Goal: Task Accomplishment & Management: Manage account settings

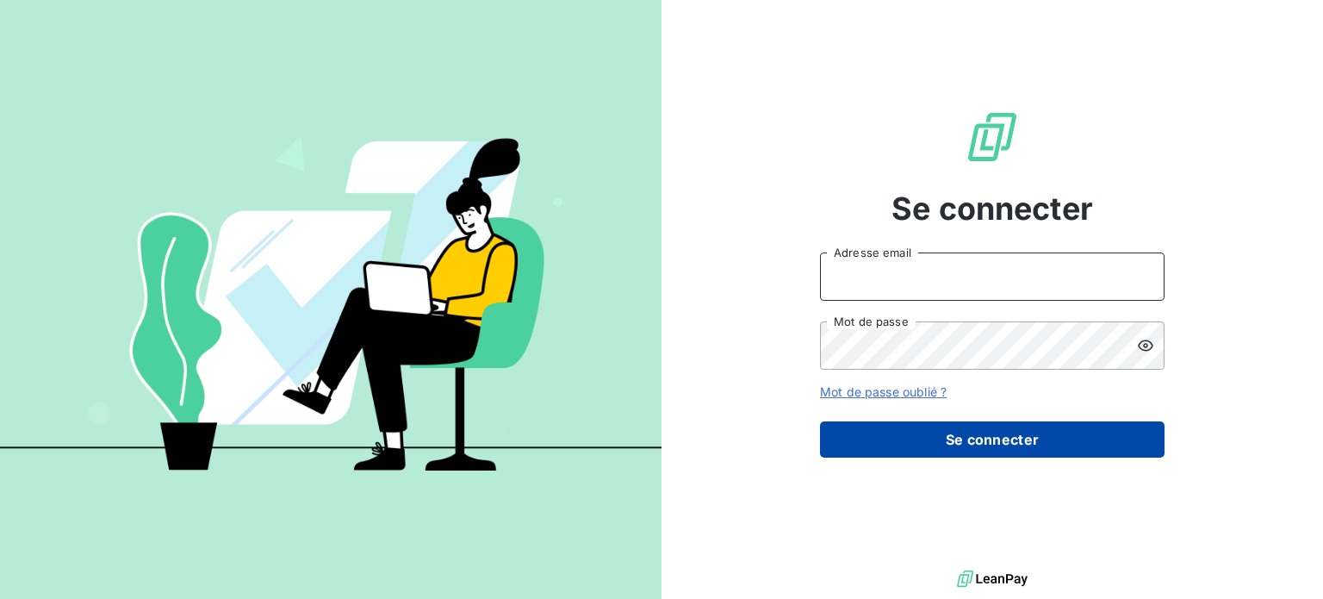
type input "[EMAIL_ADDRESS][DOMAIN_NAME]"
click at [936, 438] on button "Se connecter" at bounding box center [992, 439] width 345 height 36
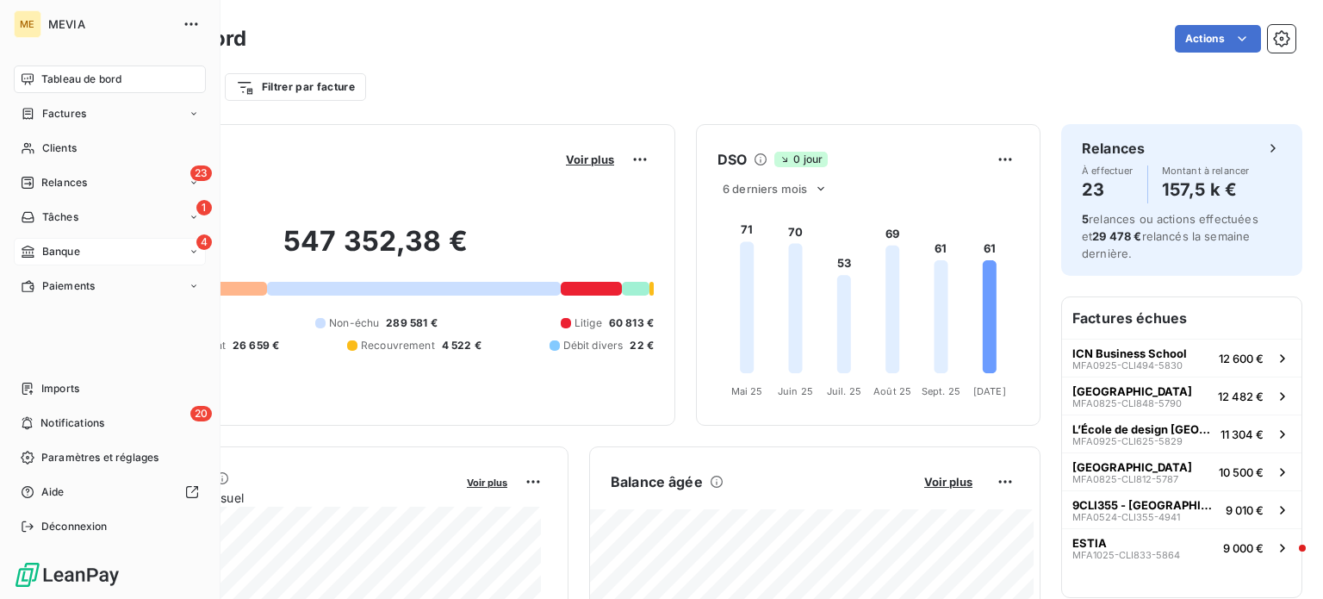
click at [143, 251] on div "4 Banque" at bounding box center [110, 252] width 192 height 28
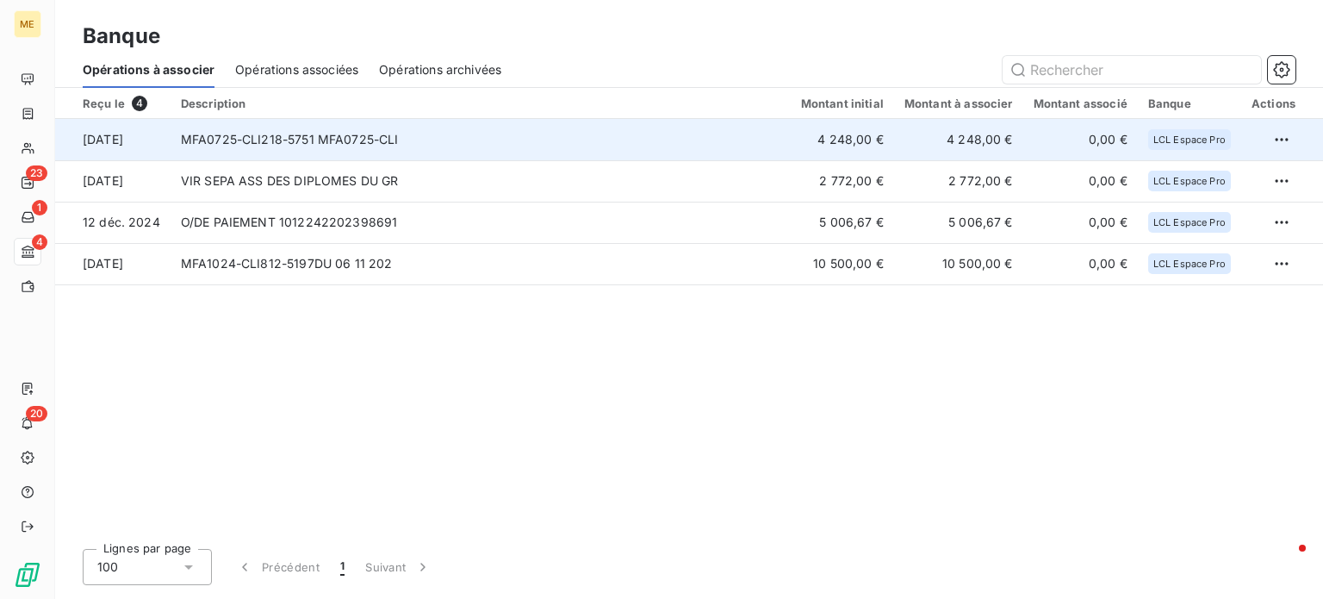
click at [548, 143] on td "MFA0725-CLI218-5751 MFA0725-CLI" at bounding box center [481, 139] width 620 height 41
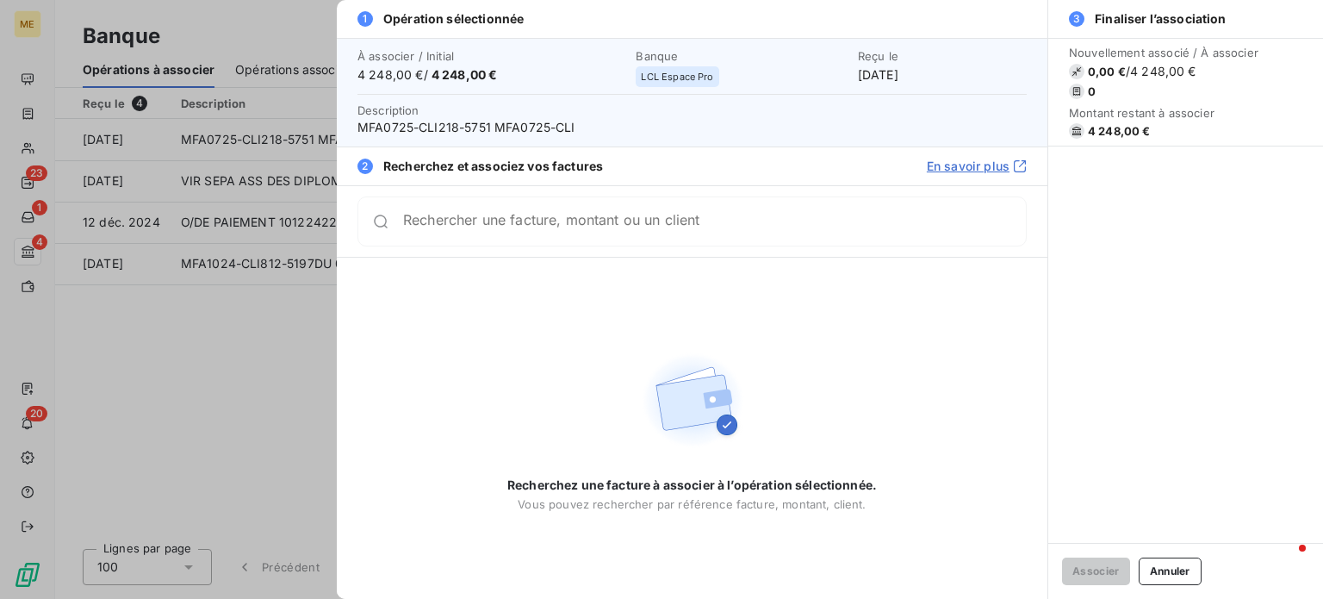
click at [551, 227] on input "Rechercher une facture, montant ou un client" at bounding box center [714, 221] width 623 height 17
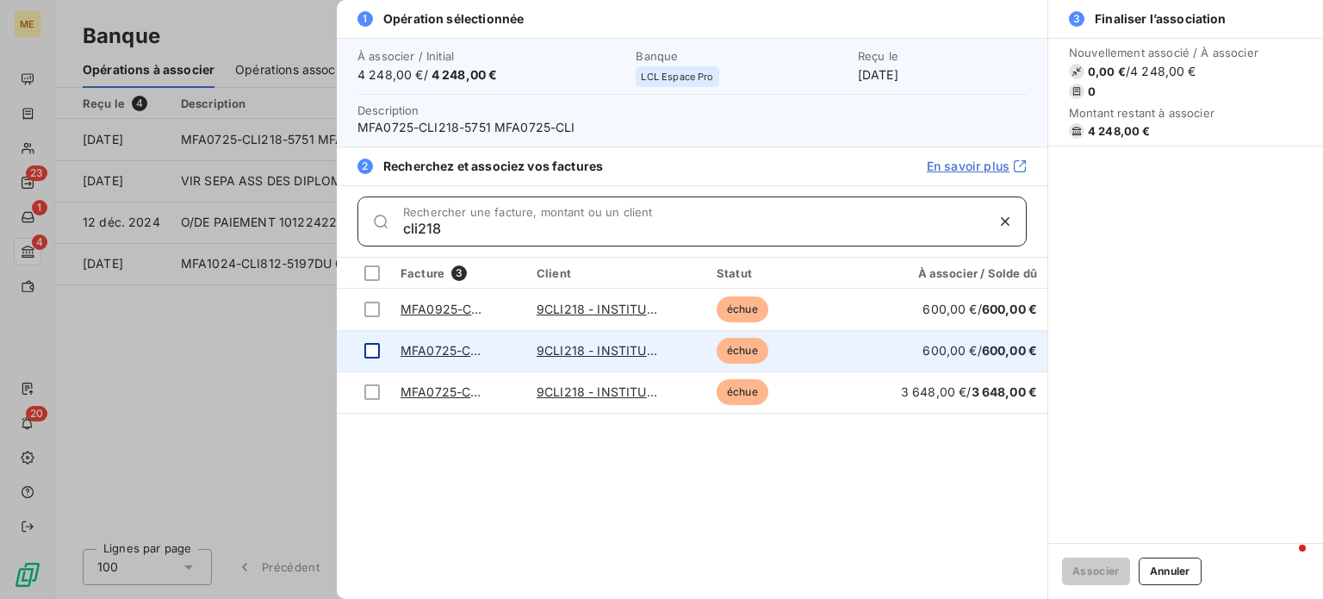
type input "cli218"
click at [361, 342] on td at bounding box center [363, 350] width 53 height 41
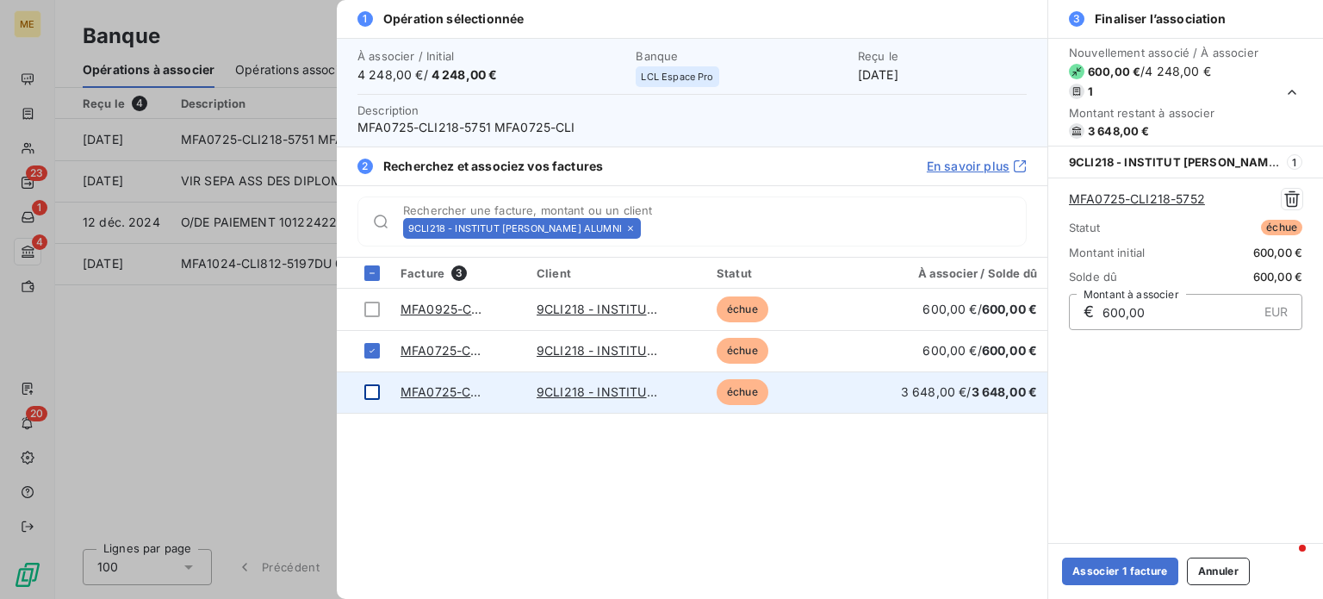
click at [373, 389] on div at bounding box center [372, 392] width 16 height 16
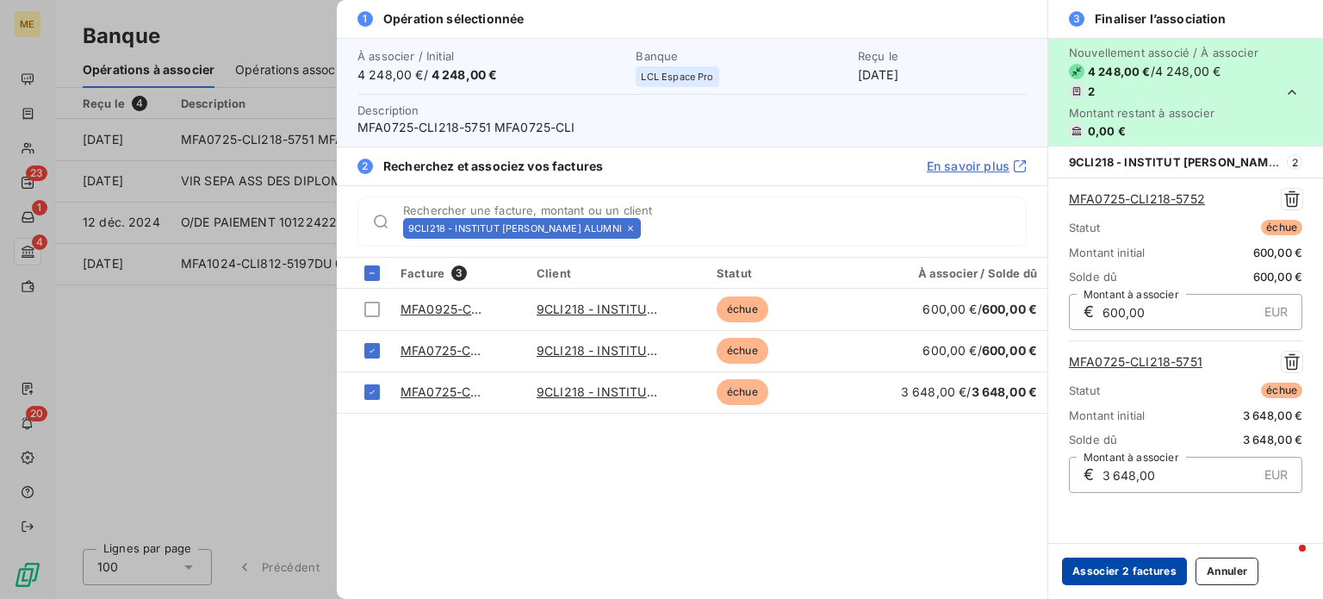
click at [1088, 564] on button "Associer 2 factures" at bounding box center [1124, 571] width 125 height 28
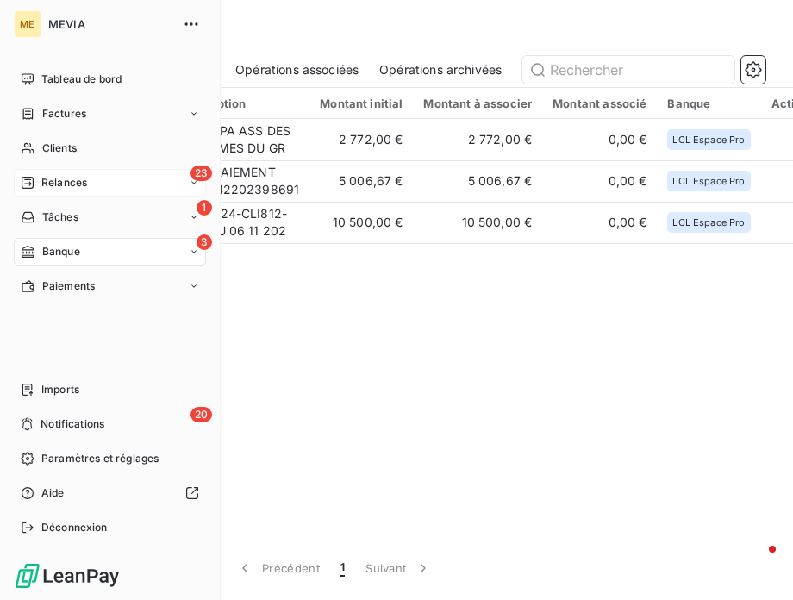
click at [72, 182] on span "Relances" at bounding box center [64, 183] width 46 height 16
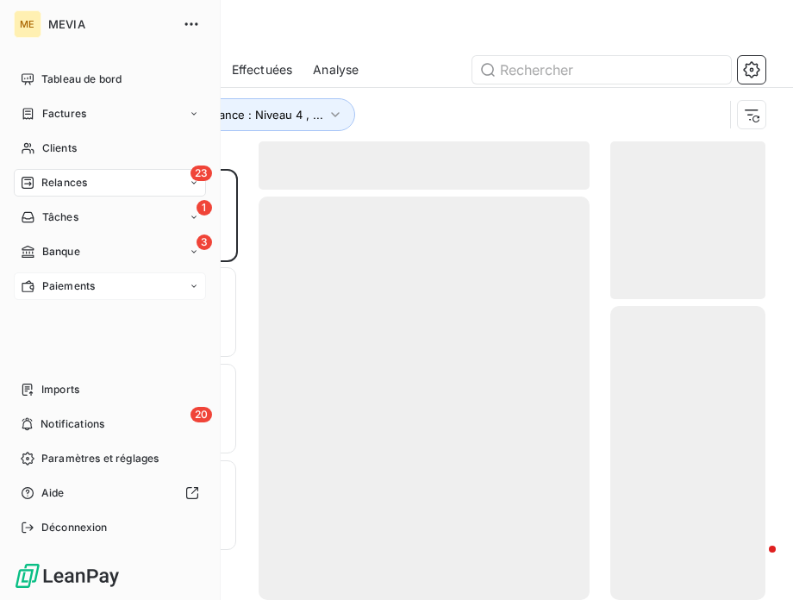
scroll to position [417, 141]
click at [93, 250] on div "3 Banque" at bounding box center [110, 252] width 192 height 28
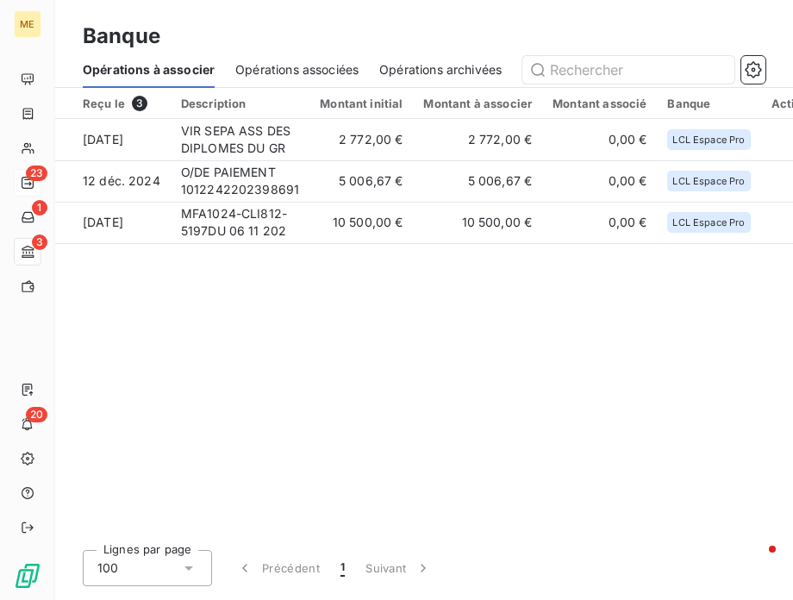
click at [227, 434] on div "Reçu le 3 Description Montant initial Montant à associer Montant associé Banque…" at bounding box center [423, 312] width 737 height 448
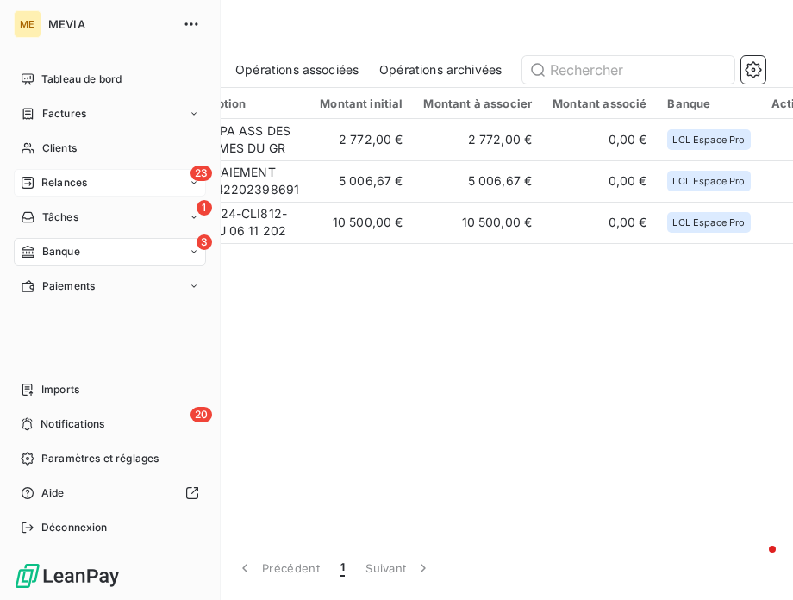
click at [76, 176] on span "Relances" at bounding box center [64, 183] width 46 height 16
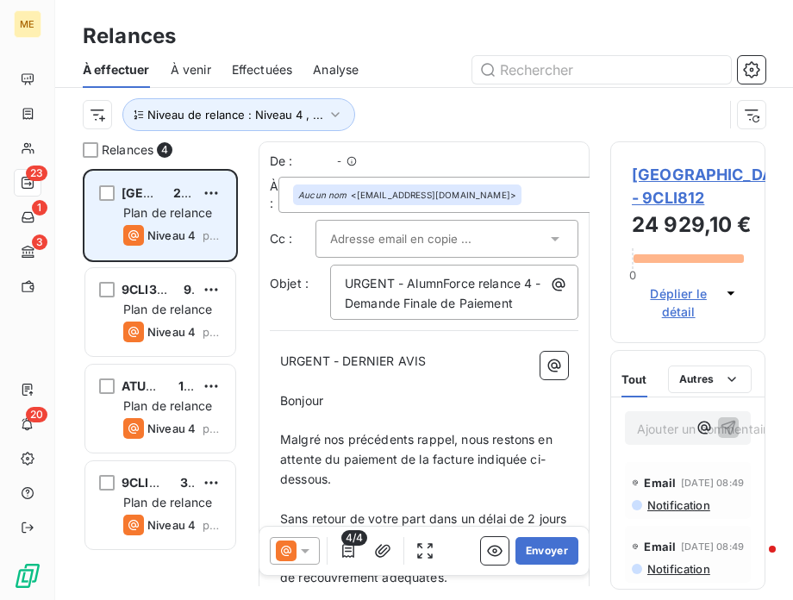
scroll to position [417, 141]
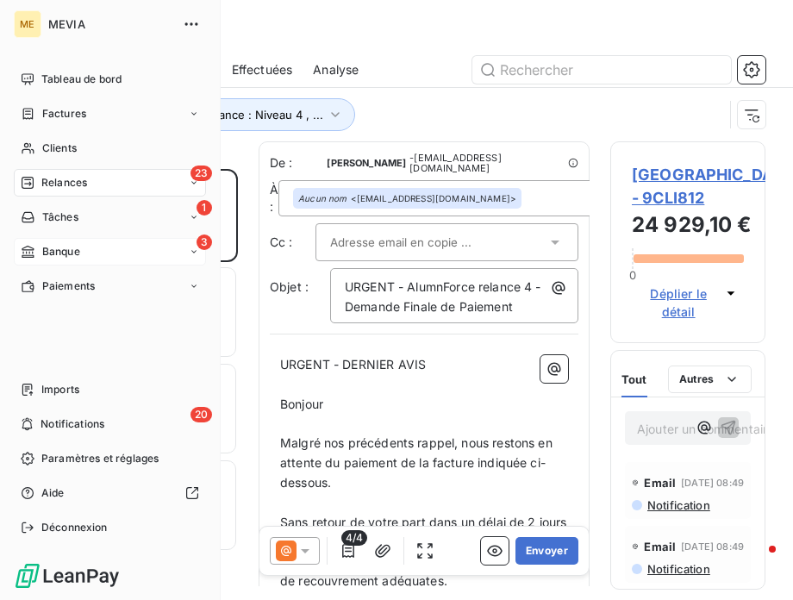
click at [49, 254] on span "Banque" at bounding box center [61, 252] width 38 height 16
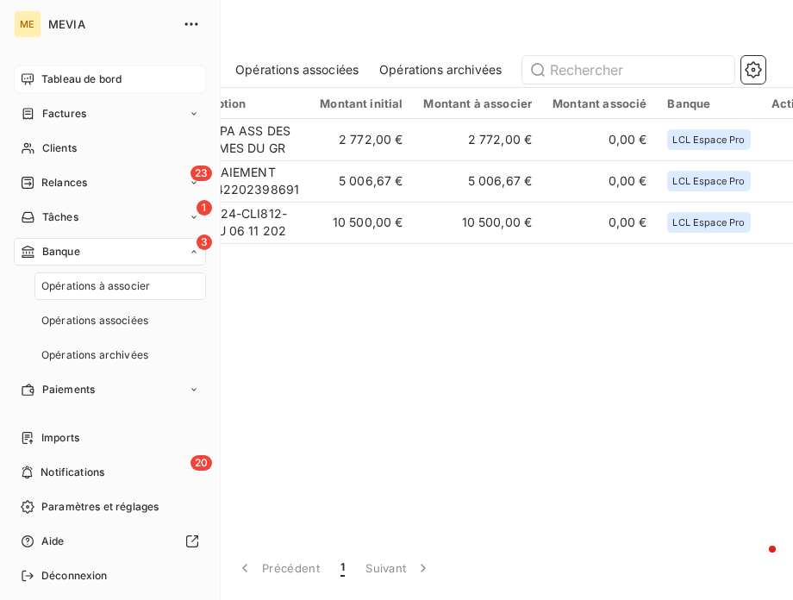
click at [159, 87] on div "Tableau de bord" at bounding box center [110, 79] width 192 height 28
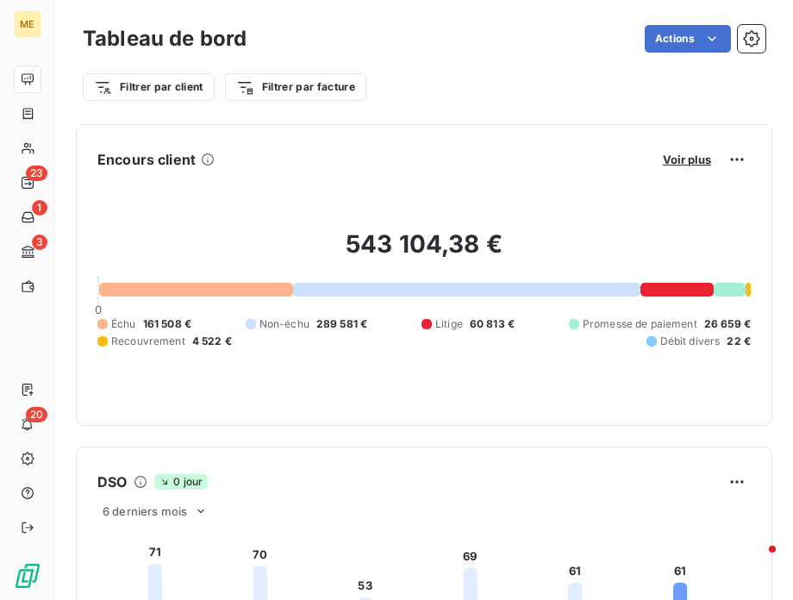
click at [507, 52] on div "Actions" at bounding box center [516, 39] width 498 height 28
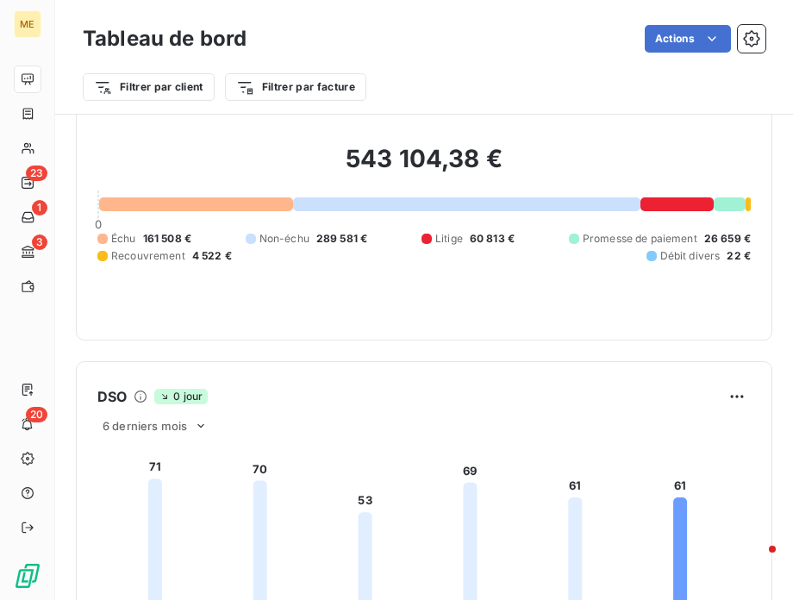
click at [655, 203] on div at bounding box center [676, 204] width 73 height 14
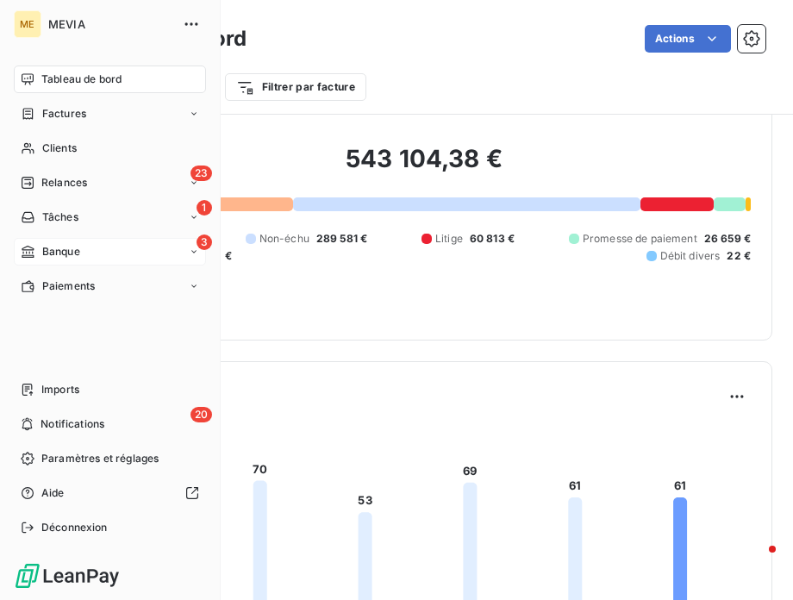
click at [50, 247] on span "Banque" at bounding box center [61, 252] width 38 height 16
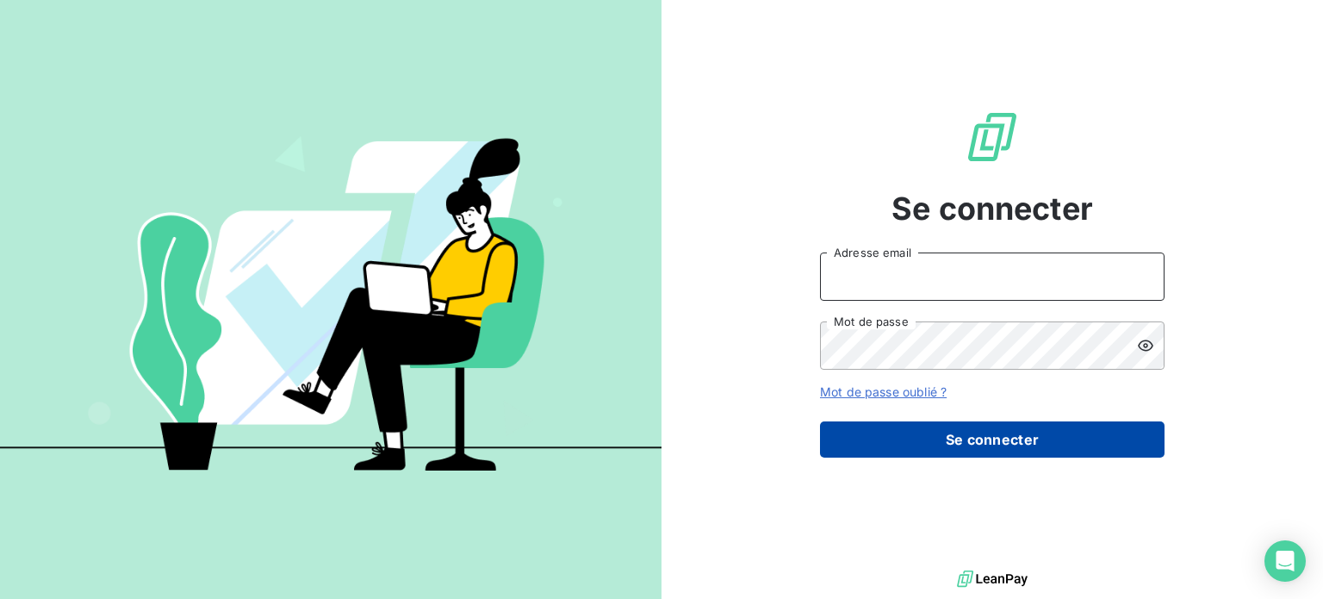
type input "[EMAIL_ADDRESS][DOMAIN_NAME]"
click at [925, 437] on button "Se connecter" at bounding box center [992, 439] width 345 height 36
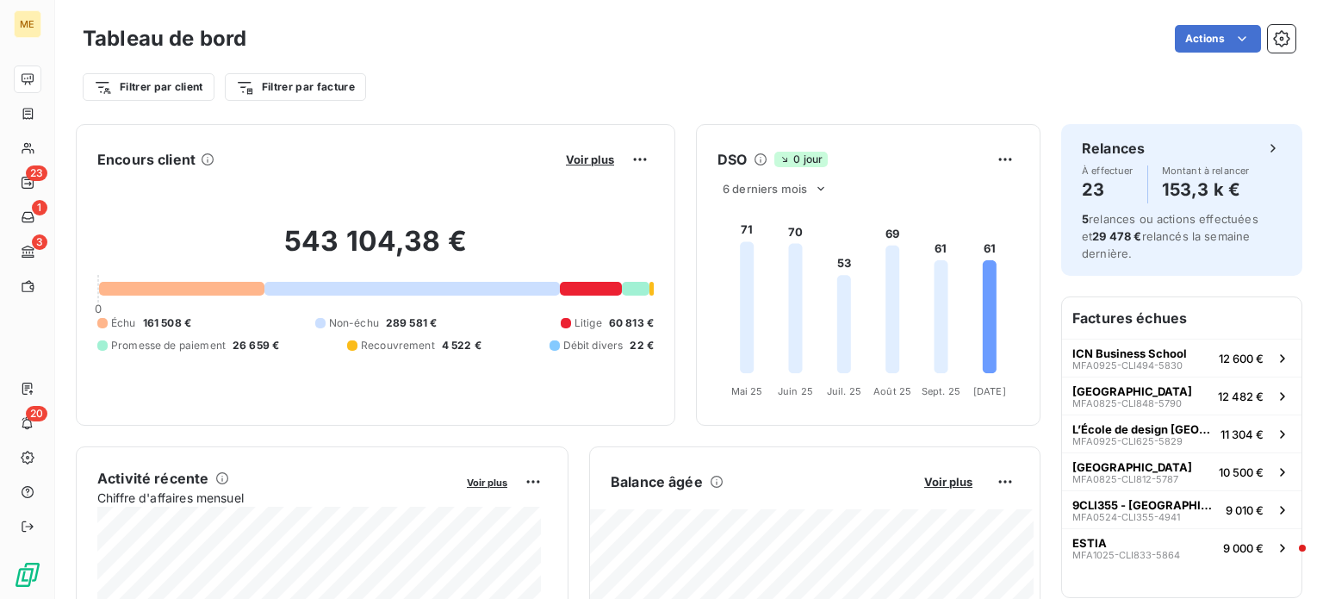
scroll to position [2, 0]
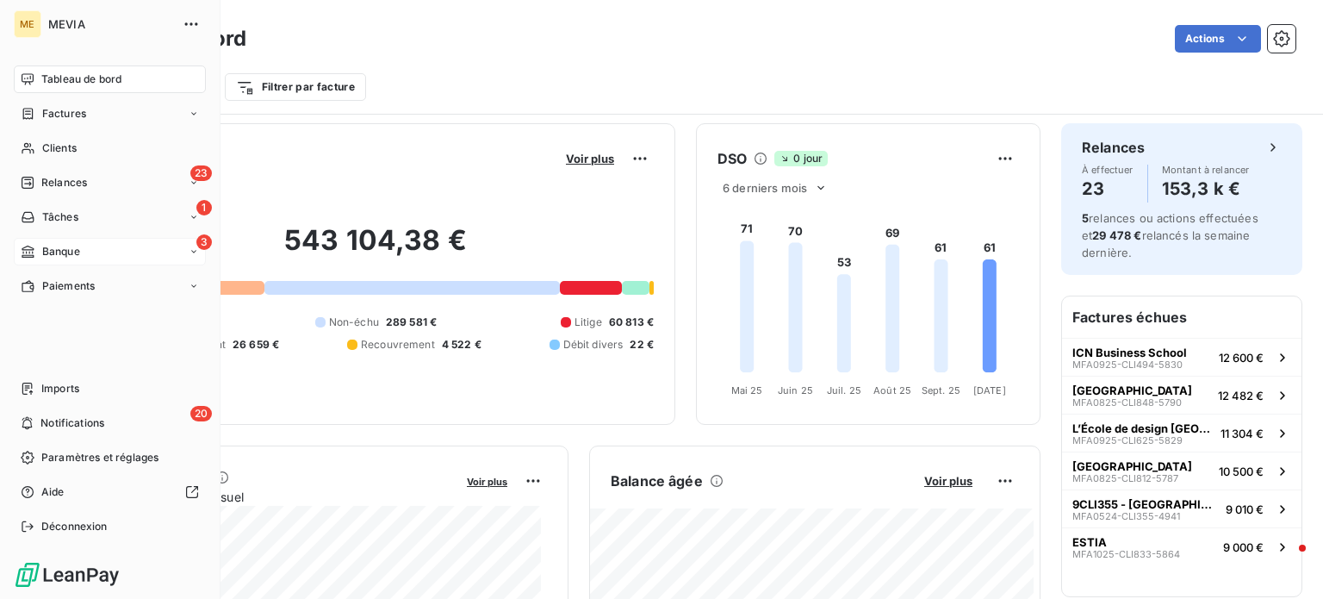
click at [24, 248] on icon at bounding box center [28, 252] width 15 height 14
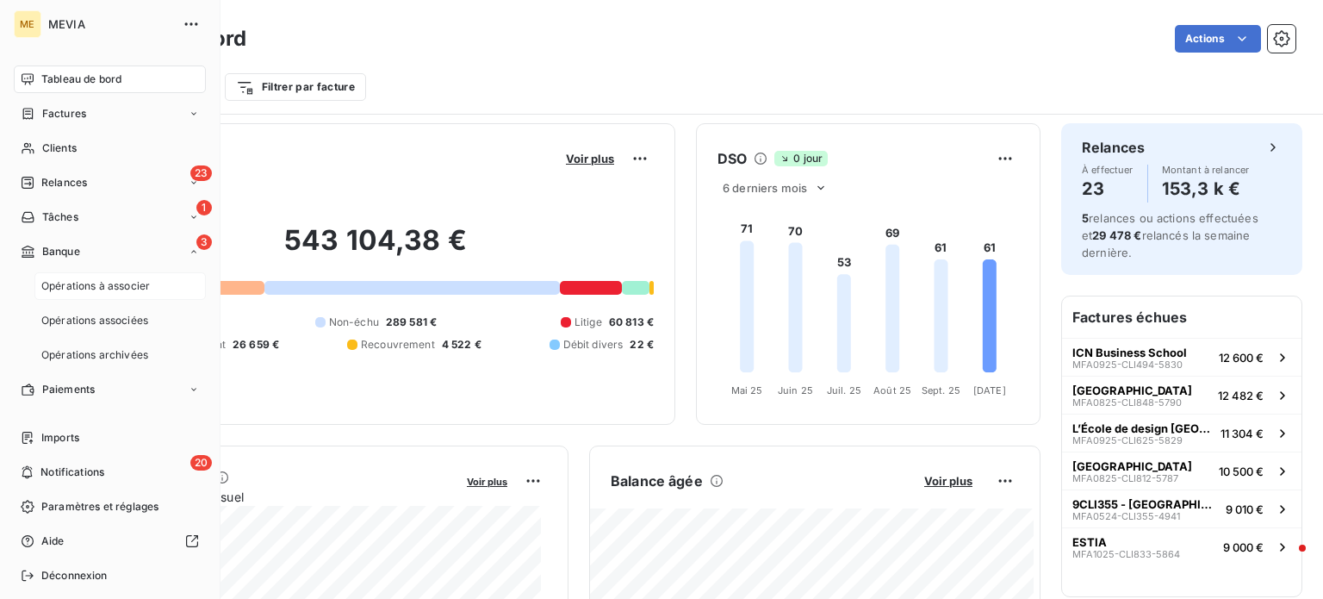
click at [69, 283] on span "Opérations à associer" at bounding box center [95, 286] width 109 height 16
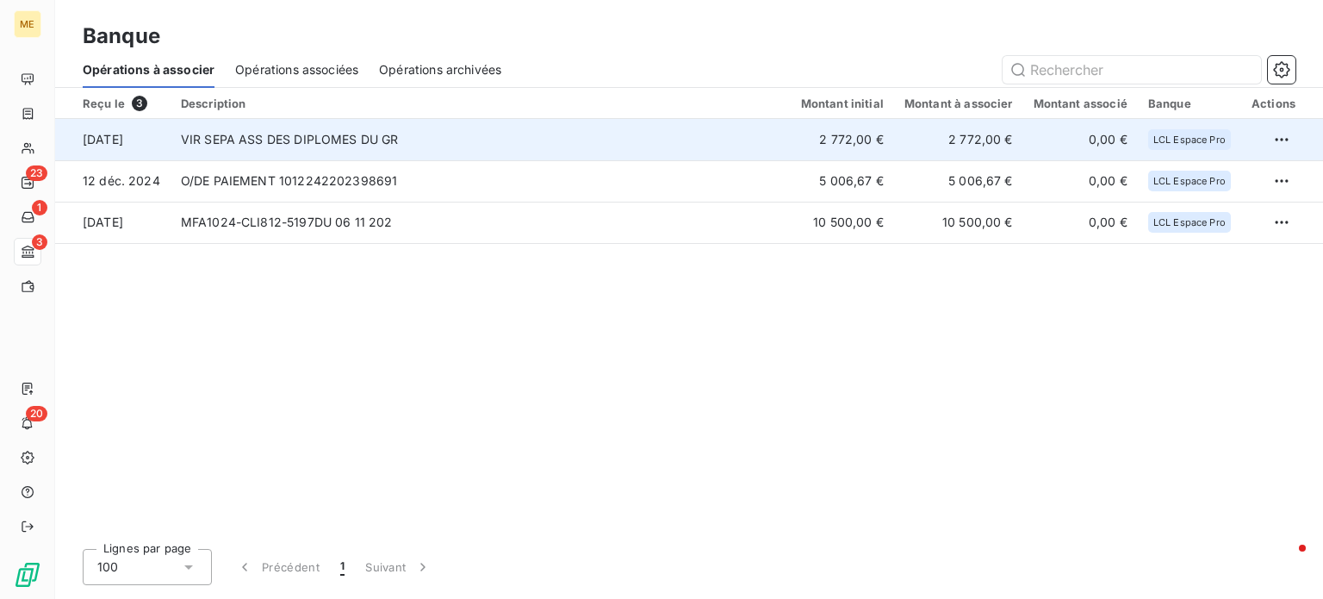
click at [760, 151] on td "VIR SEPA ASS DES DIPLOMES DU GR" at bounding box center [481, 139] width 620 height 41
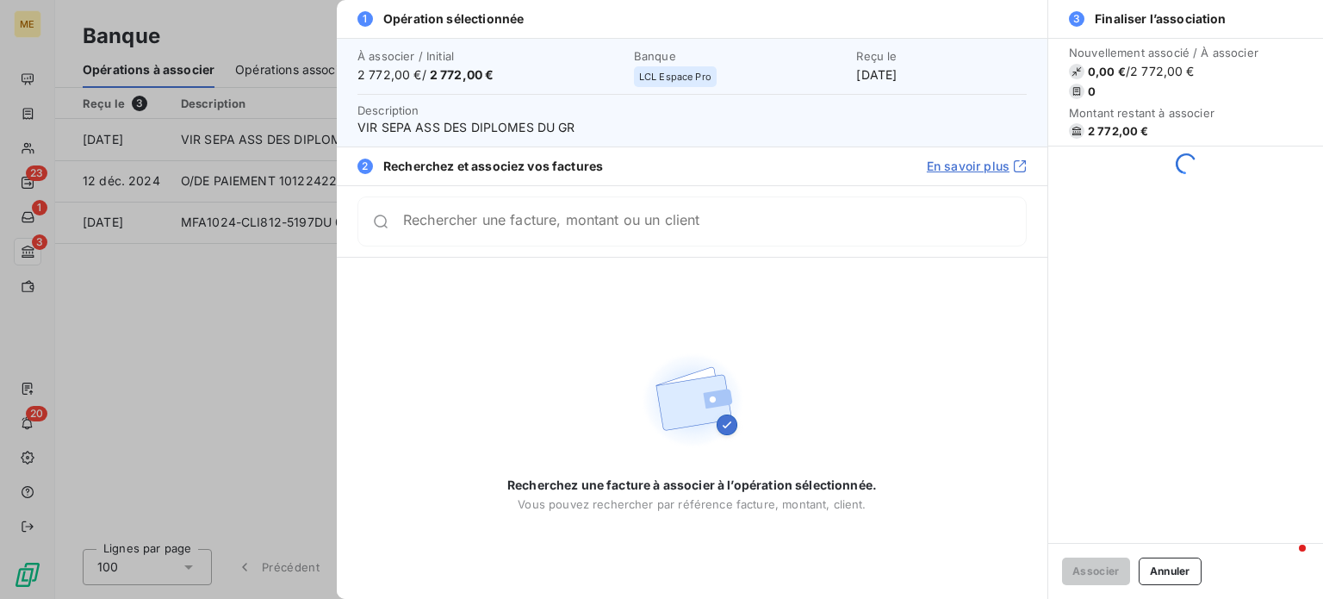
click at [808, 230] on input "Rechercher une facture, montant ou un client" at bounding box center [714, 221] width 623 height 17
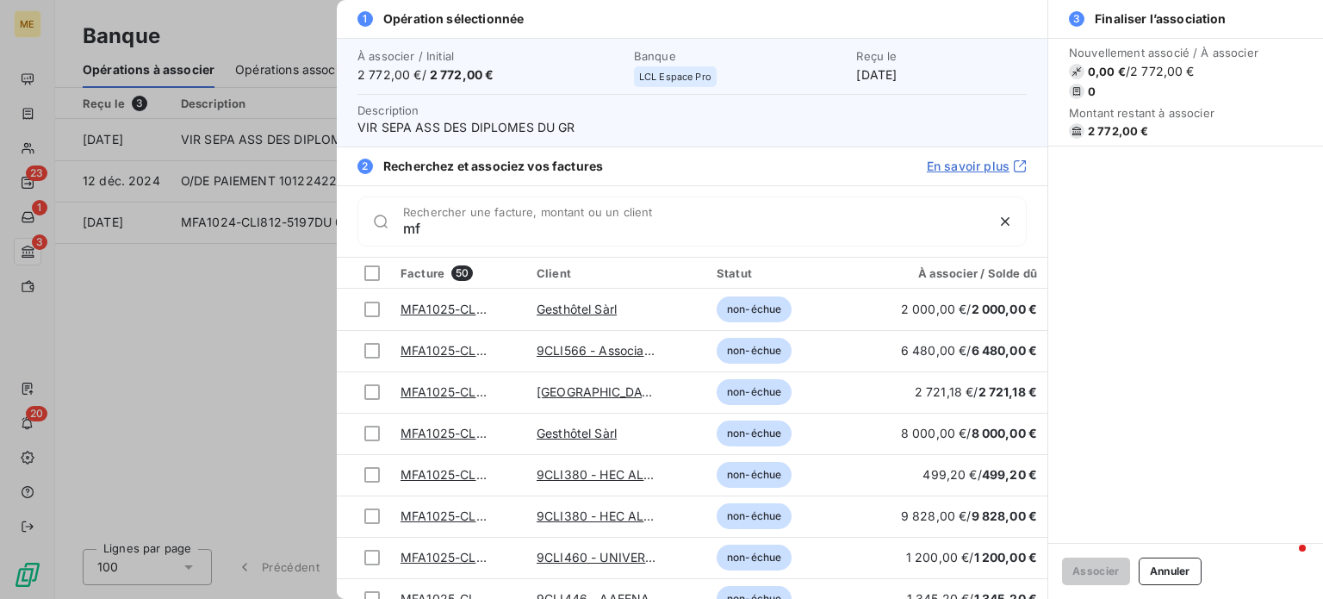
type input "m"
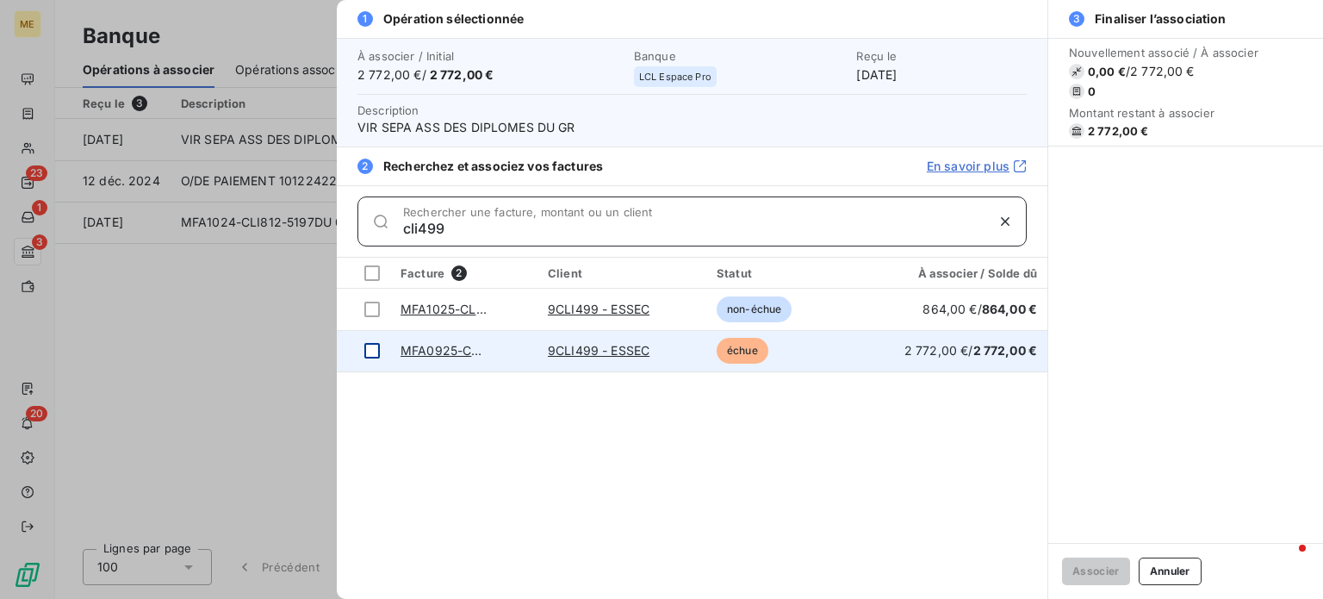
type input "cli499"
click at [377, 348] on div at bounding box center [372, 351] width 16 height 16
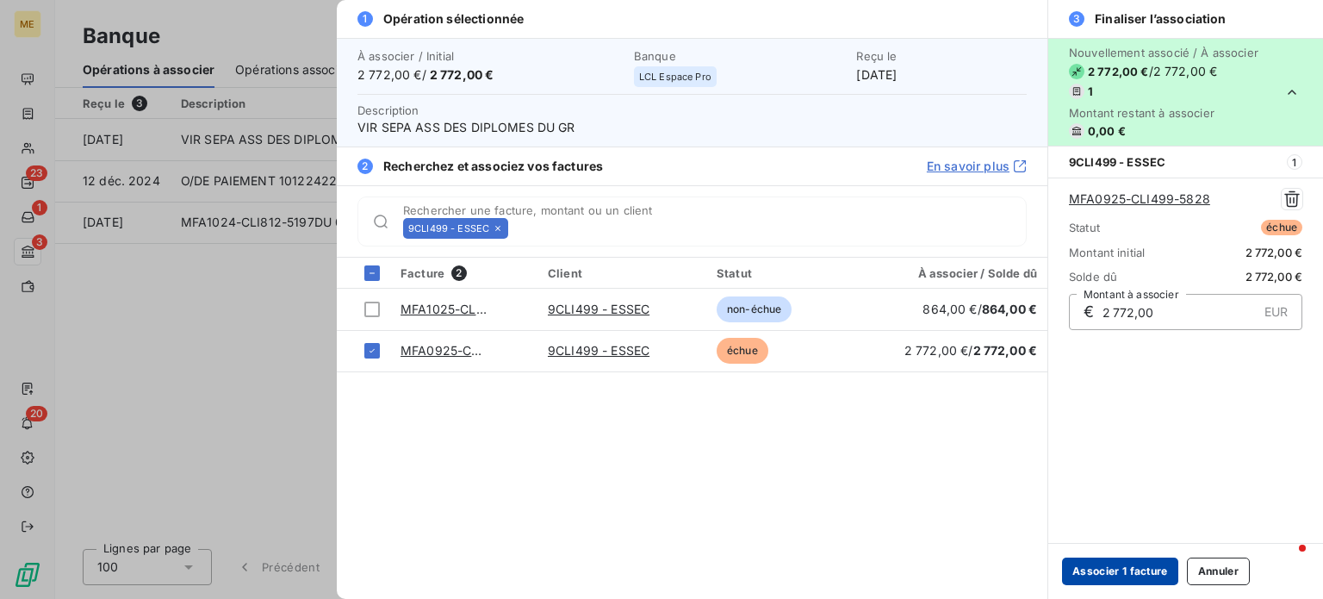
click at [1080, 572] on button "Associer 1 facture" at bounding box center [1120, 571] width 116 height 28
